Goal: Information Seeking & Learning: Find specific page/section

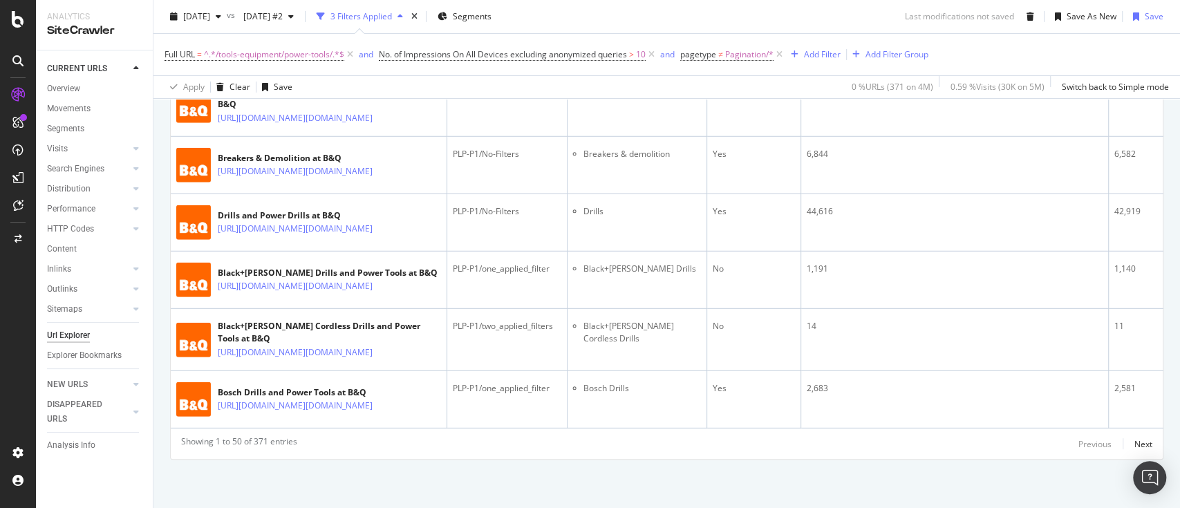
scroll to position [4306, 0]
click at [1134, 444] on div "Next" at bounding box center [1143, 444] width 18 height 12
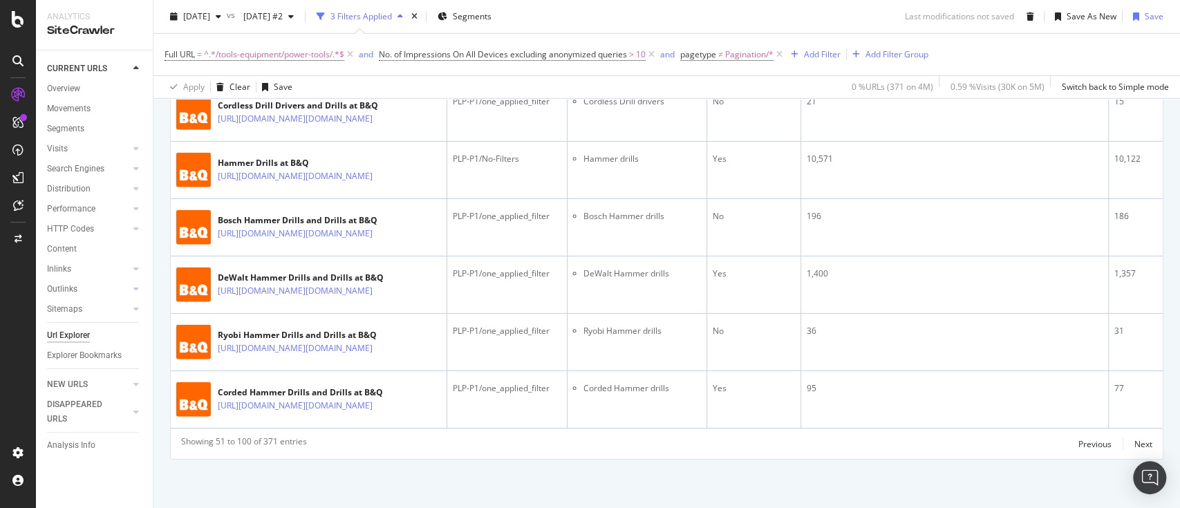
scroll to position [3330, 0]
drag, startPoint x: 357, startPoint y: 279, endPoint x: 373, endPoint y: 281, distance: 16.7
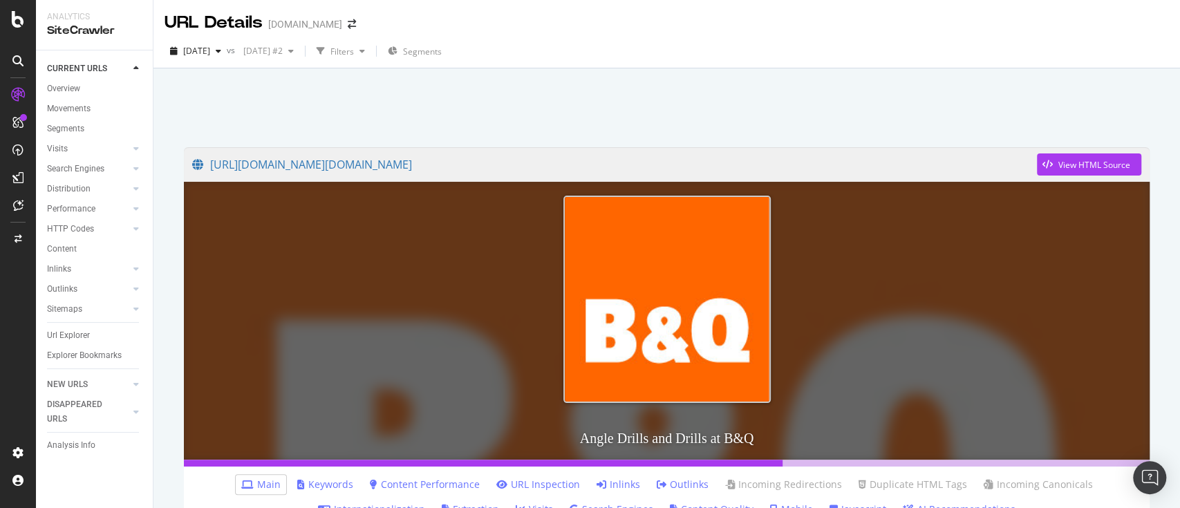
click at [319, 480] on link "Keywords" at bounding box center [325, 485] width 56 height 14
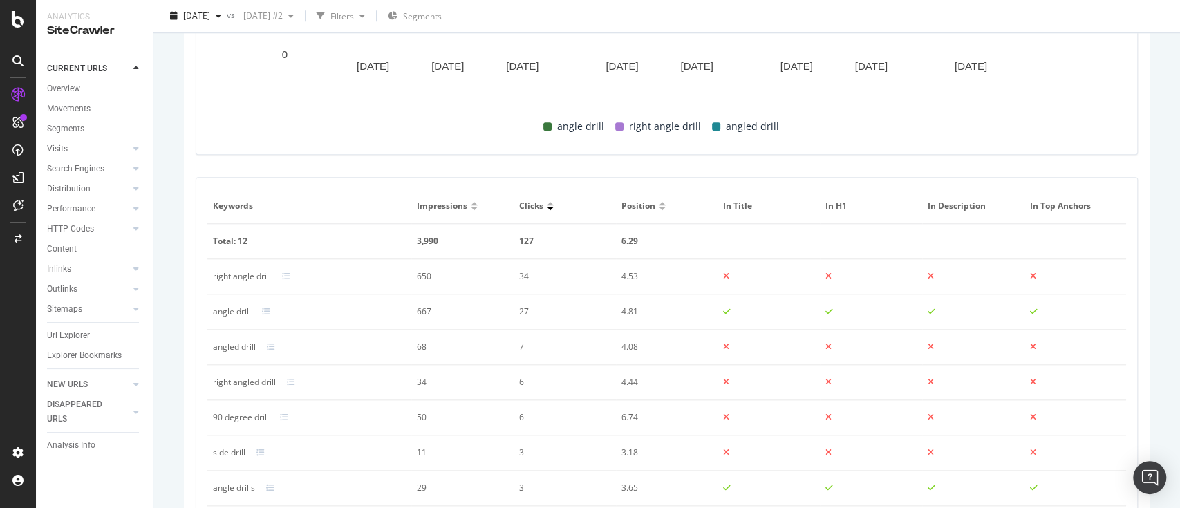
scroll to position [898, 0]
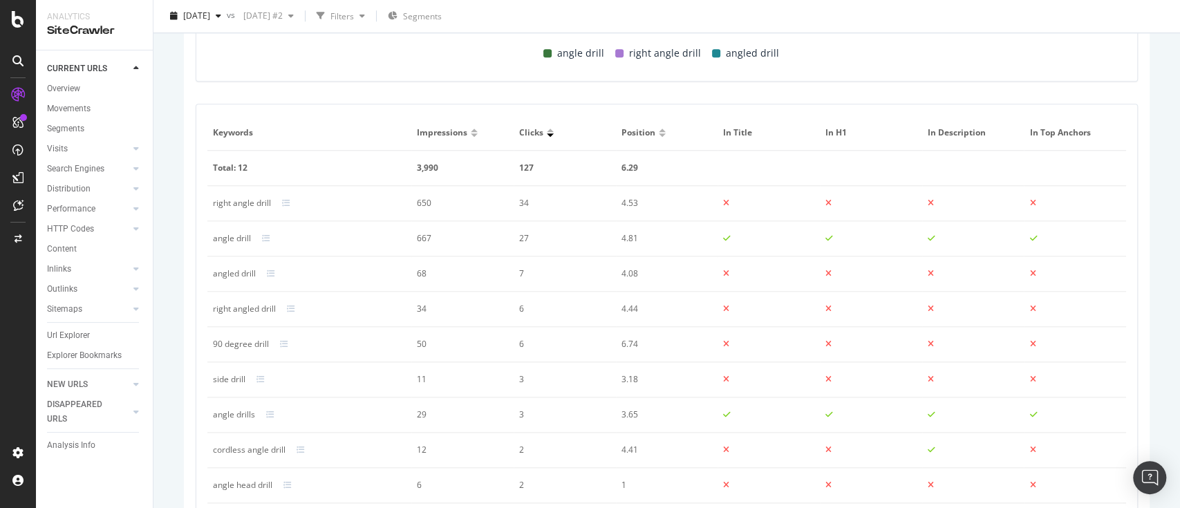
click at [246, 202] on div "right angle drill" at bounding box center [242, 203] width 58 height 12
copy div "right angle drill"
click at [242, 273] on div "angled drill" at bounding box center [234, 273] width 43 height 12
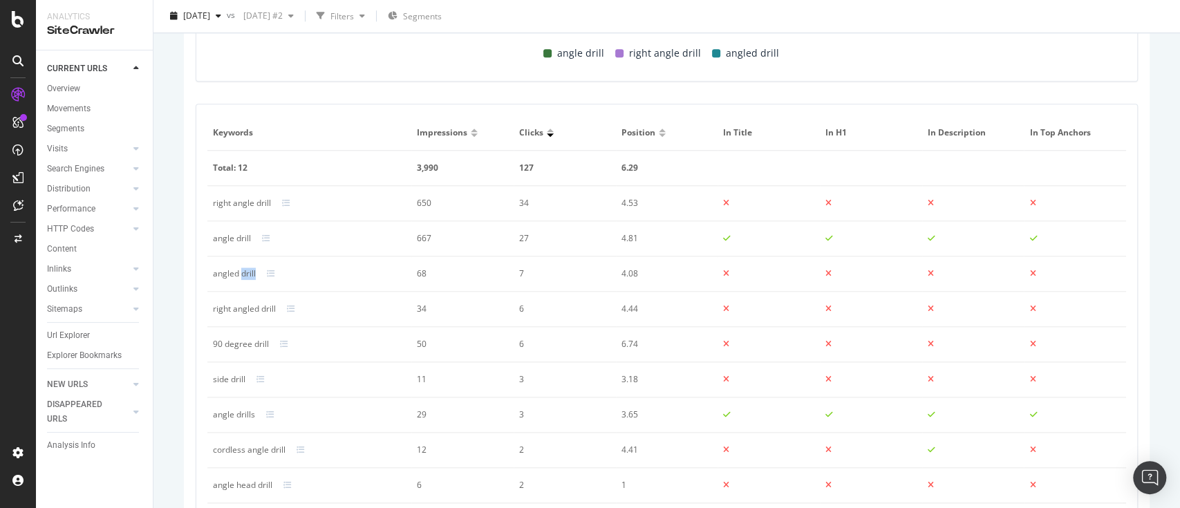
click at [242, 273] on div "angled drill" at bounding box center [234, 273] width 43 height 12
copy div "angled drill"
click at [245, 344] on div "90 degree drill" at bounding box center [241, 344] width 56 height 12
click at [245, 343] on div "90 degree drill" at bounding box center [241, 344] width 56 height 12
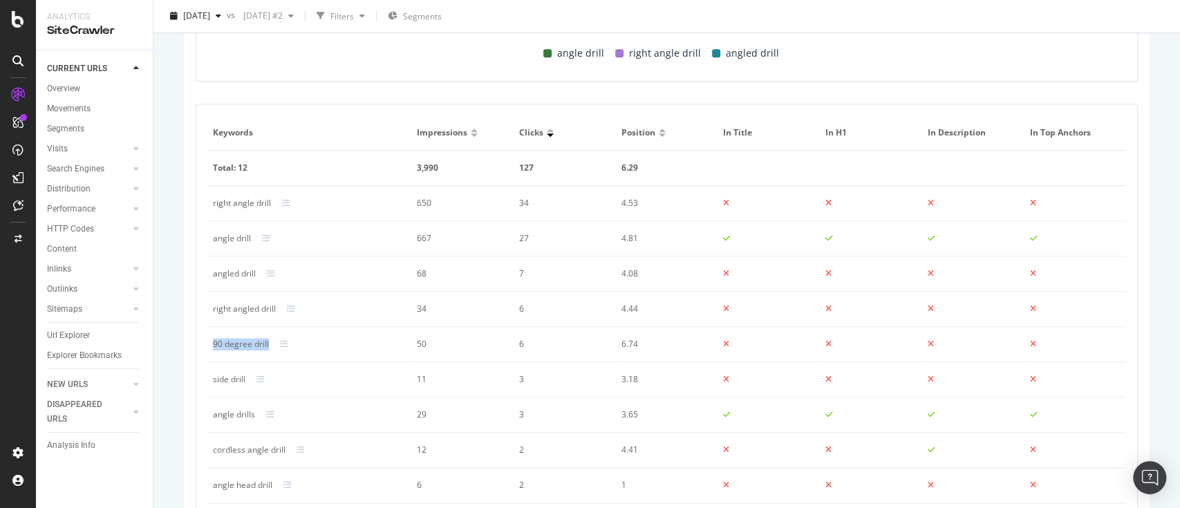
click at [245, 343] on div "90 degree drill" at bounding box center [241, 344] width 56 height 12
copy div "90 degree drill"
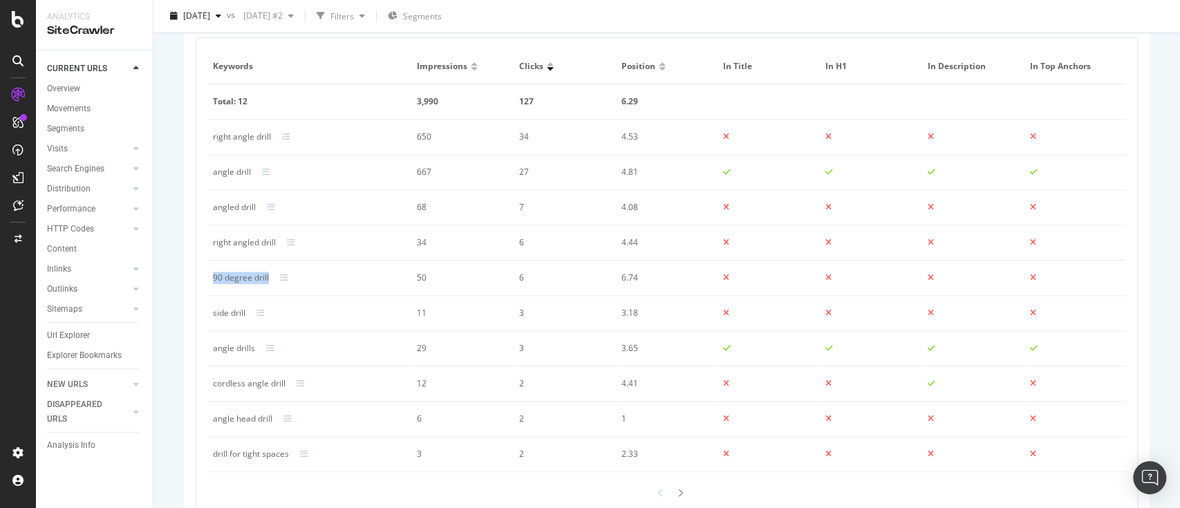
scroll to position [990, 0]
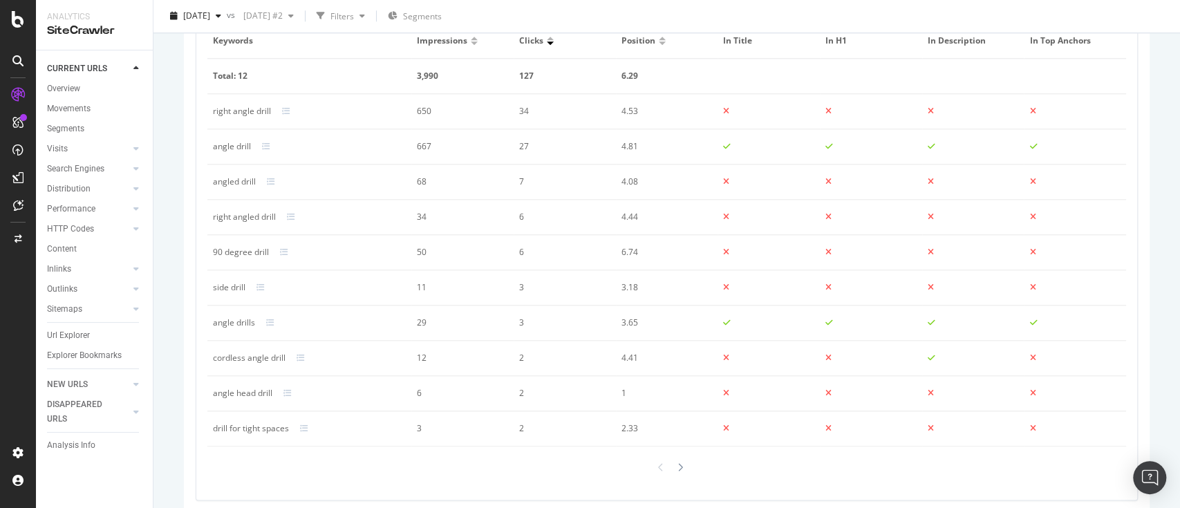
click at [233, 288] on div "side drill" at bounding box center [229, 287] width 32 height 12
copy div "side drill"
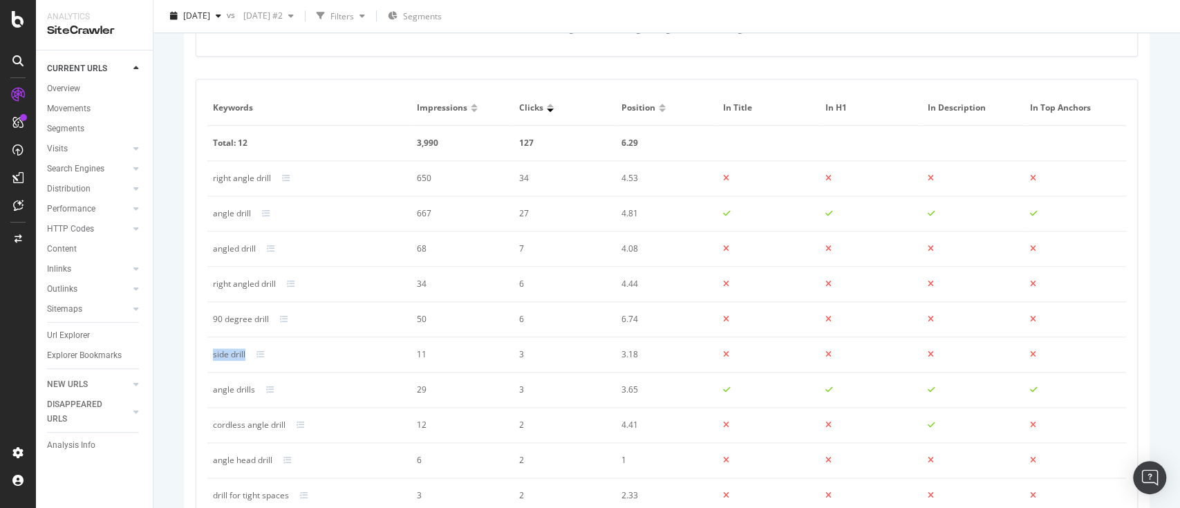
scroll to position [898, 0]
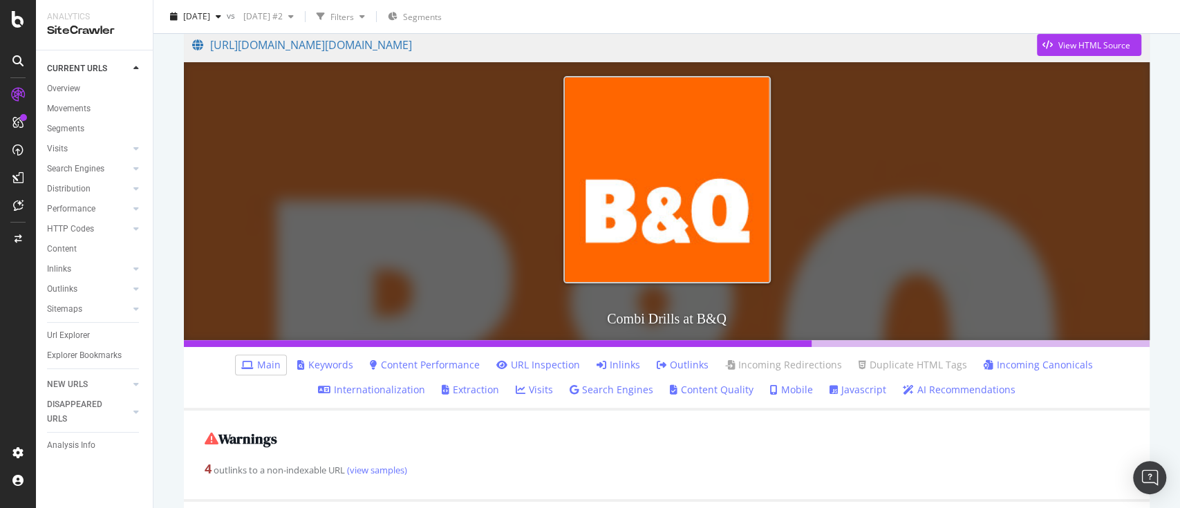
scroll to position [184, 0]
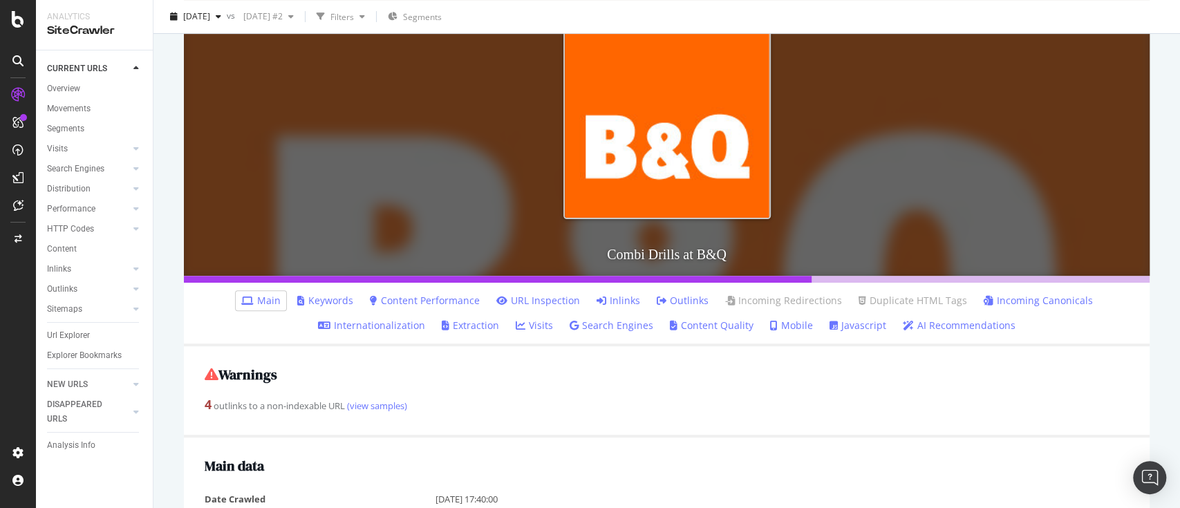
drag, startPoint x: 334, startPoint y: 294, endPoint x: 425, endPoint y: 163, distance: 159.9
click at [332, 294] on link "Keywords" at bounding box center [325, 301] width 56 height 14
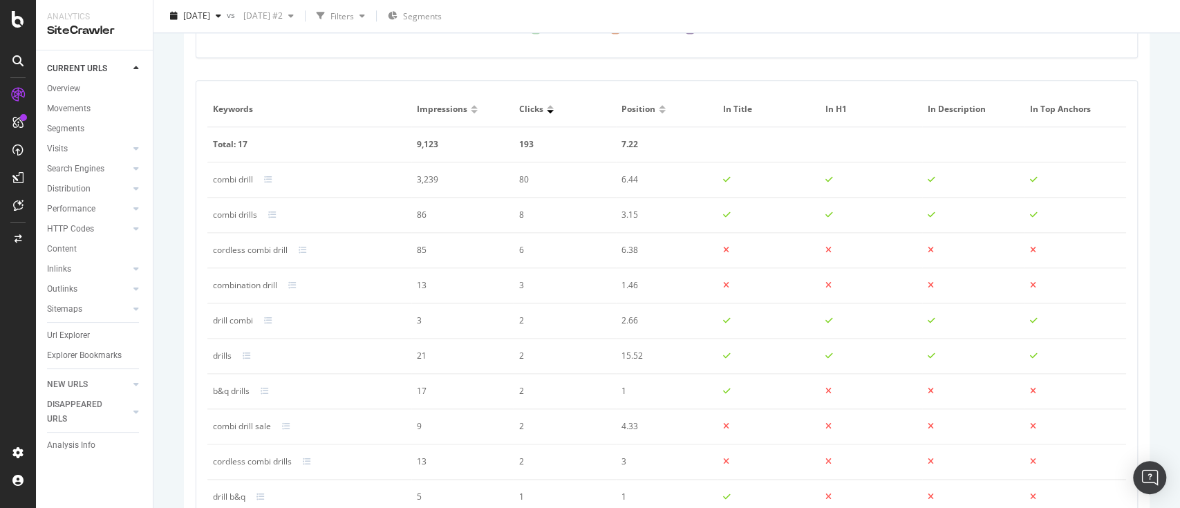
scroll to position [1006, 0]
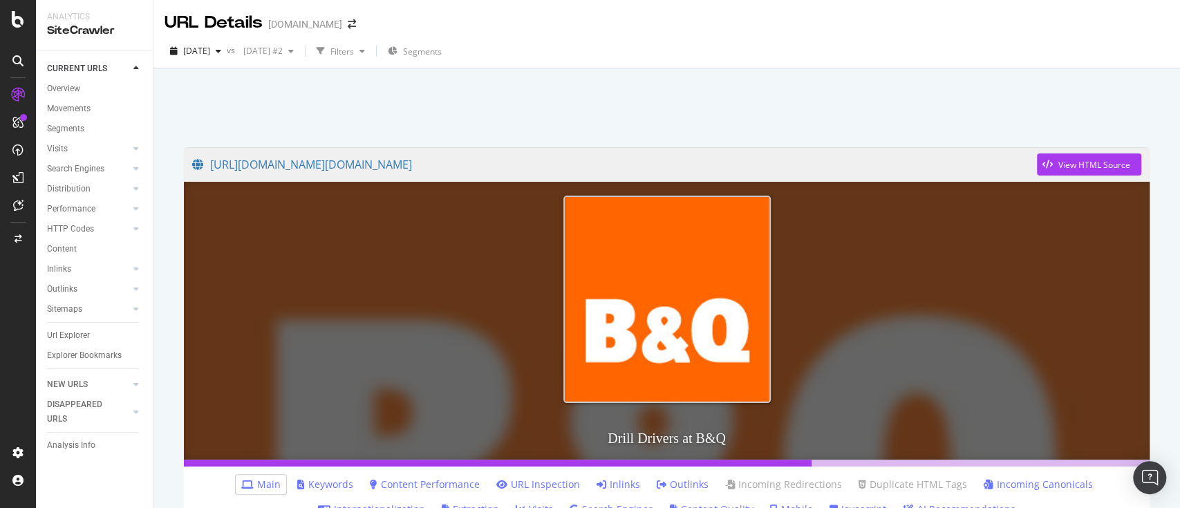
scroll to position [276, 0]
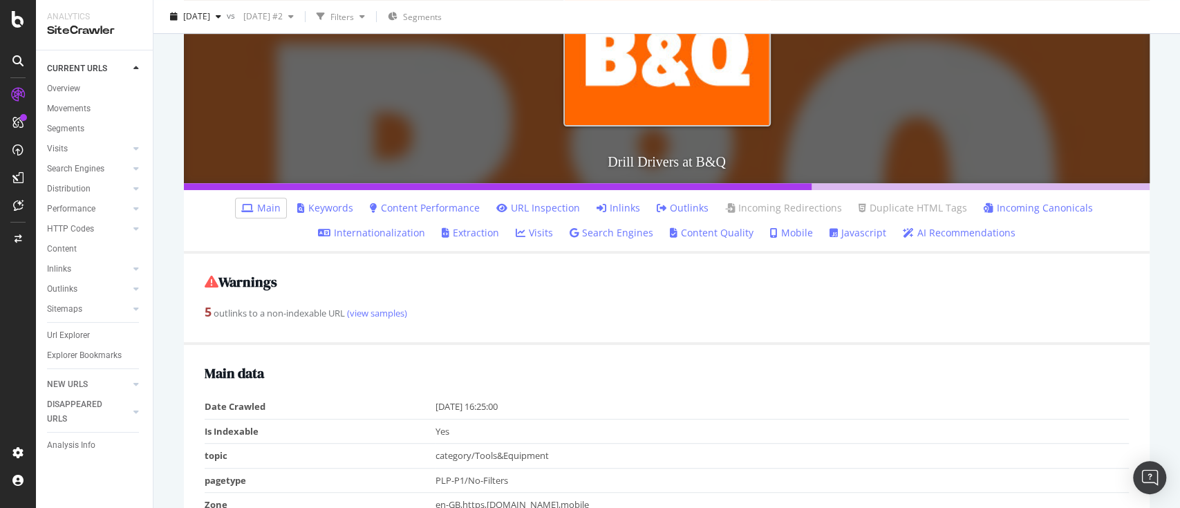
click at [319, 204] on link "Keywords" at bounding box center [325, 208] width 56 height 14
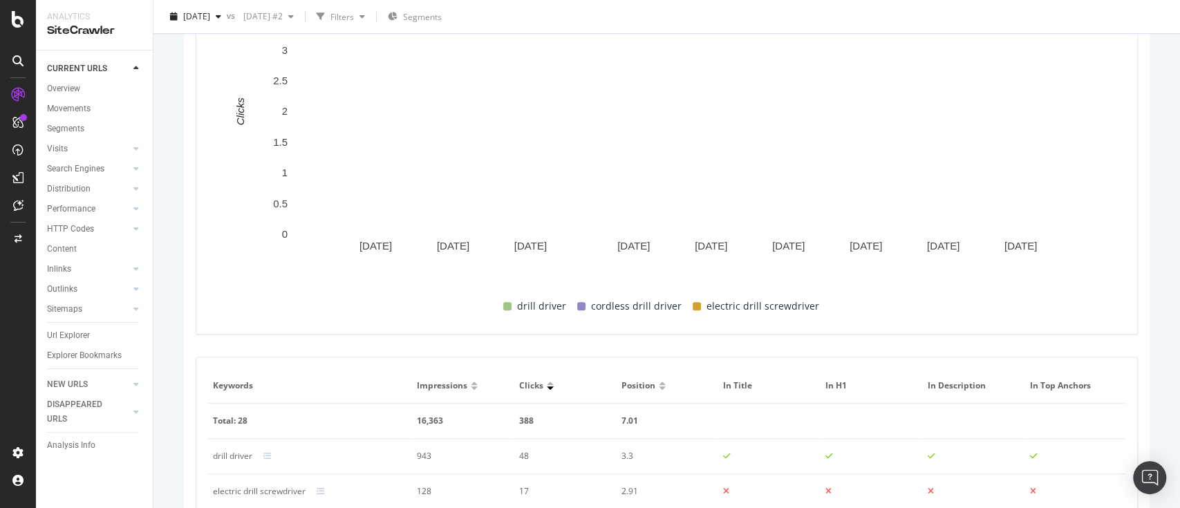
scroll to position [921, 0]
